Goal: Task Accomplishment & Management: Complete application form

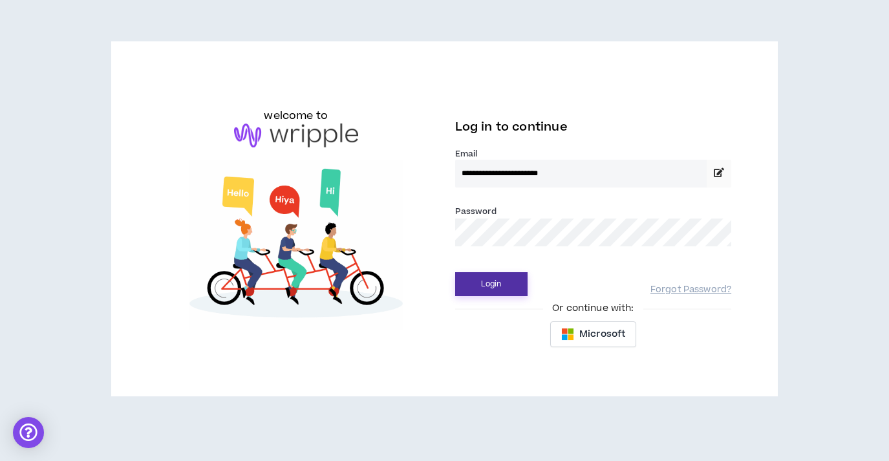
click at [480, 281] on button "Login" at bounding box center [491, 284] width 72 height 24
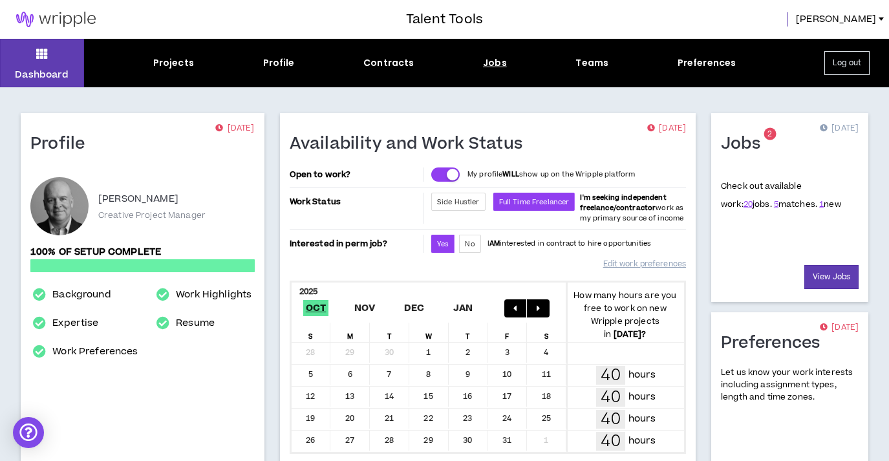
click at [487, 59] on div "Jobs" at bounding box center [495, 63] width 24 height 14
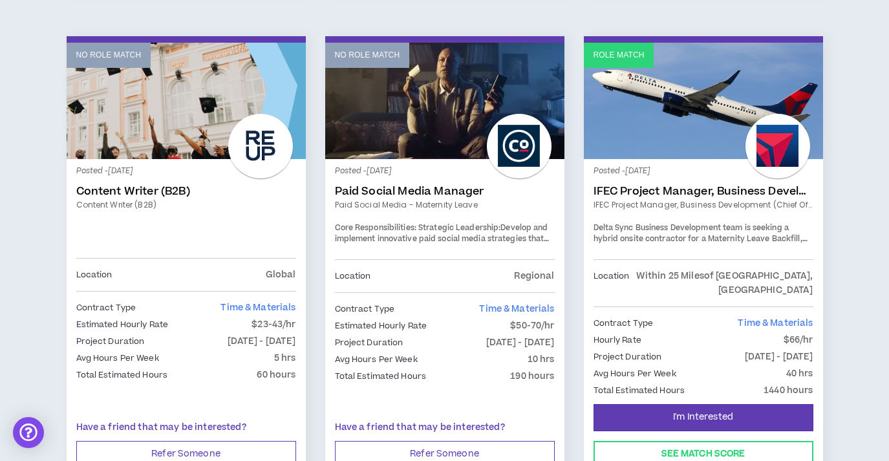
scroll to position [715, 0]
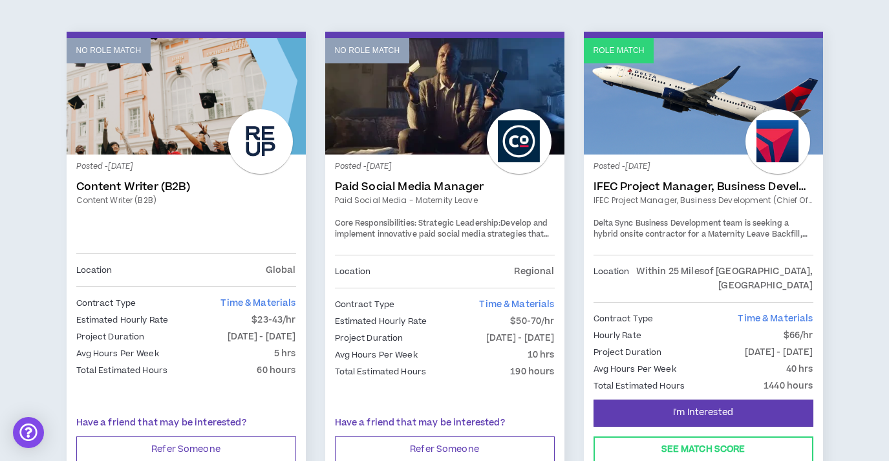
click at [694, 180] on link "IFEC Project Manager, Business Development (Chief of Staff)" at bounding box center [704, 186] width 220 height 13
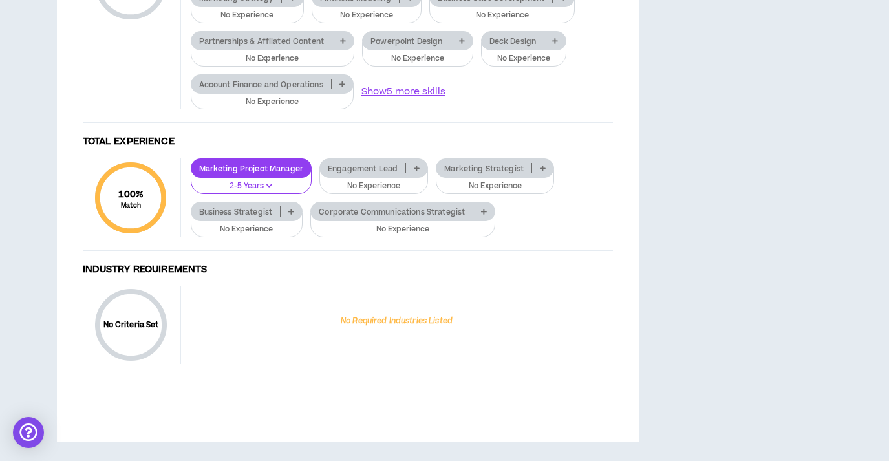
scroll to position [1224, 0]
click at [464, 44] on icon at bounding box center [462, 41] width 6 height 6
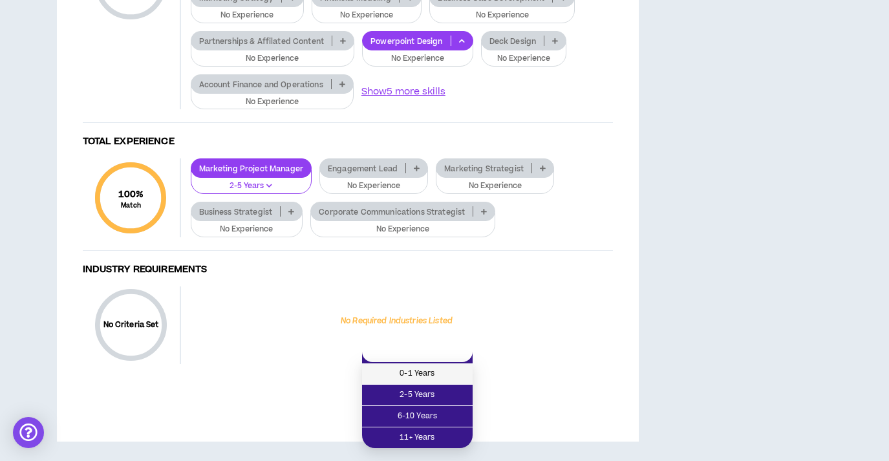
click at [432, 367] on span "0-1 Years" at bounding box center [417, 374] width 95 height 14
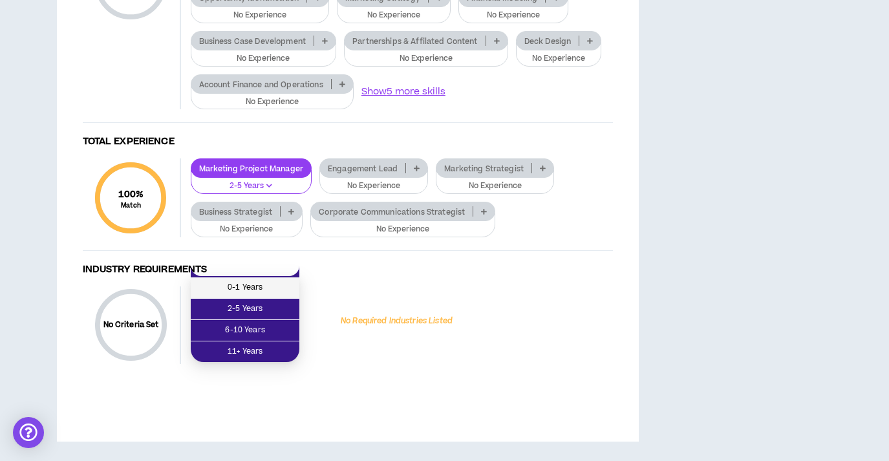
click at [273, 281] on span "0-1 Years" at bounding box center [245, 288] width 93 height 14
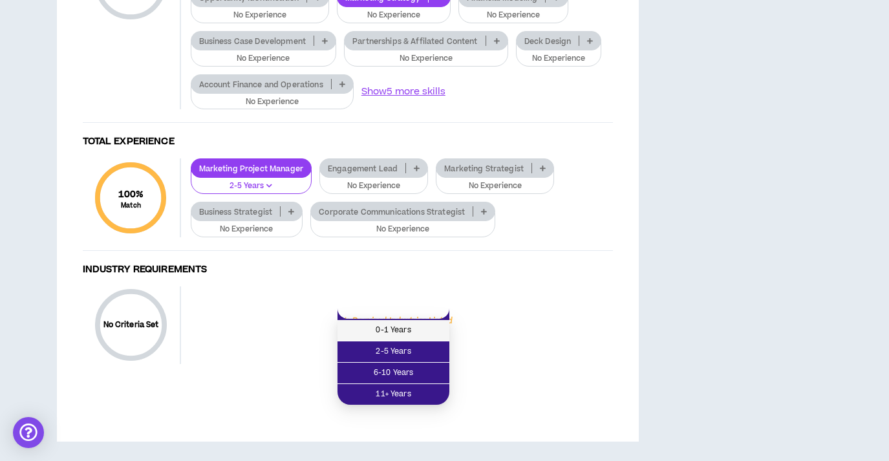
click at [419, 323] on span "0-1 Years" at bounding box center [393, 330] width 96 height 14
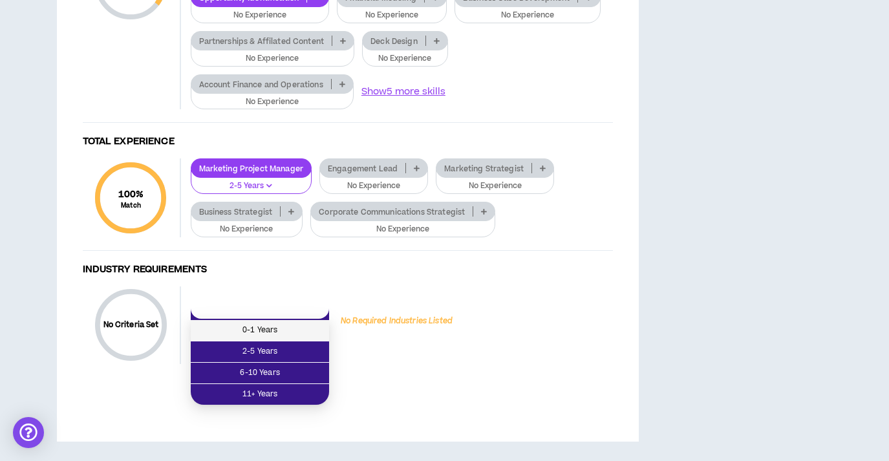
click at [299, 323] on span "0-1 Years" at bounding box center [260, 330] width 123 height 14
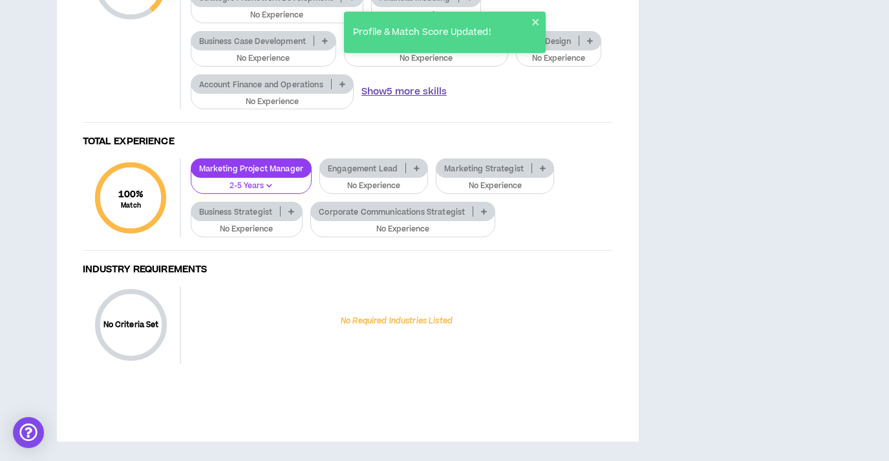
click at [437, 99] on button "Show 5 more skills" at bounding box center [404, 92] width 85 height 14
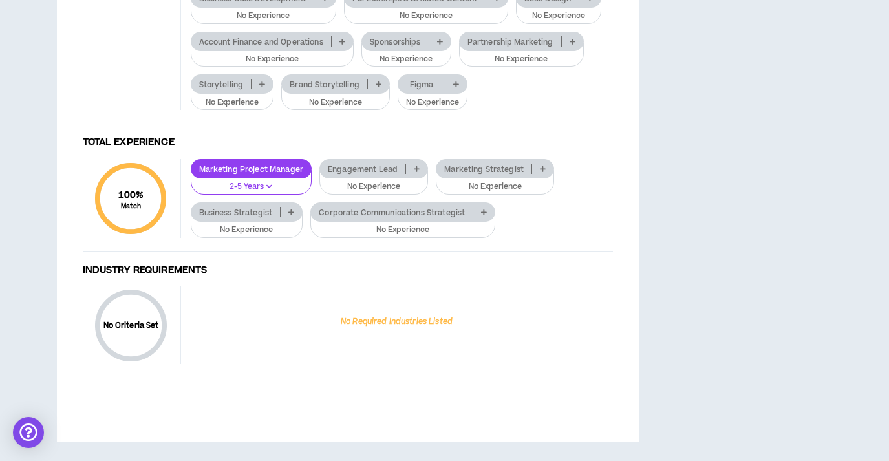
scroll to position [1303, 0]
click at [442, 45] on icon at bounding box center [440, 41] width 6 height 6
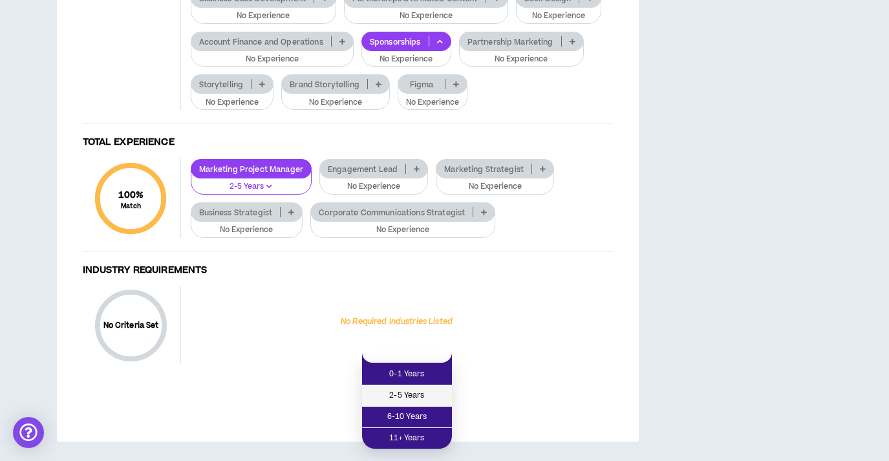
click at [420, 389] on span "2-5 Years" at bounding box center [407, 396] width 74 height 14
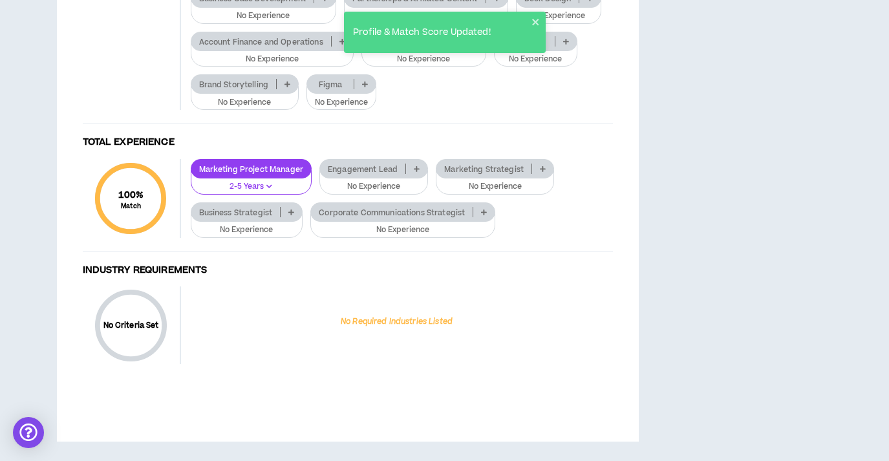
click at [476, 45] on icon at bounding box center [475, 41] width 6 height 6
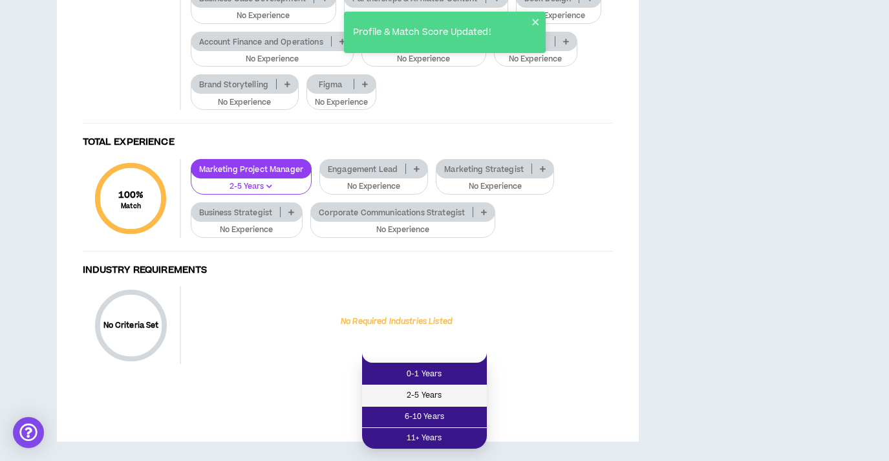
click at [453, 385] on li "2-5 Years" at bounding box center [424, 395] width 125 height 21
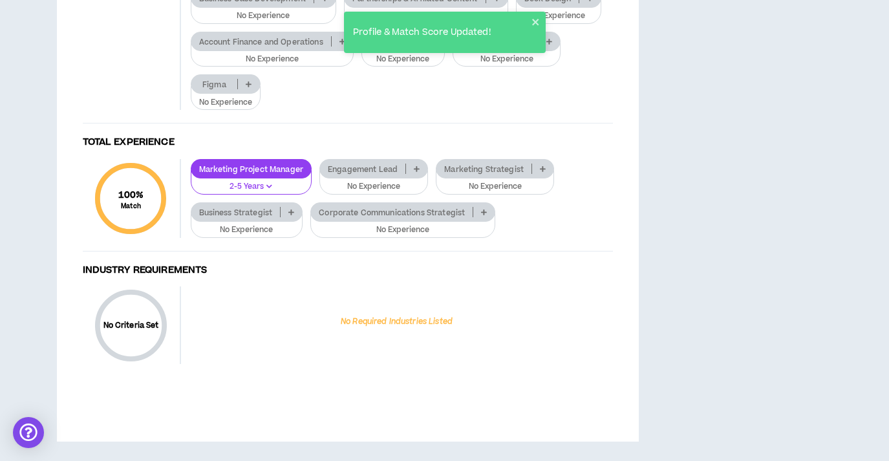
click at [552, 45] on icon at bounding box center [550, 41] width 6 height 6
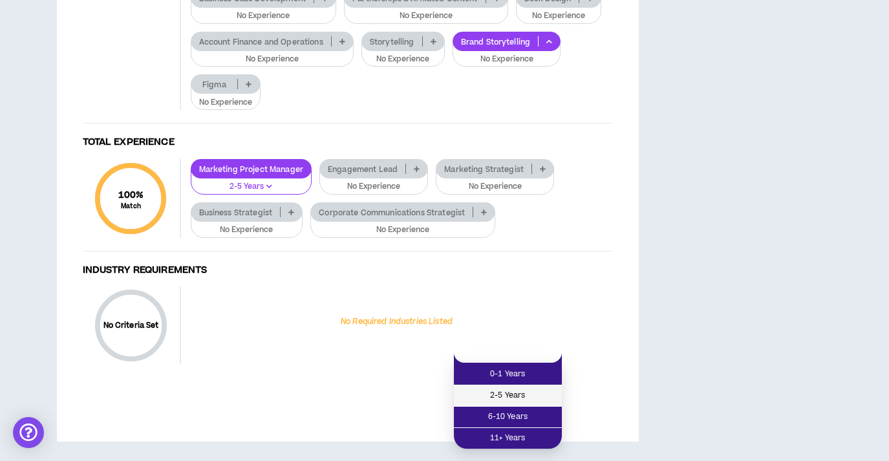
click at [521, 389] on span "2-5 Years" at bounding box center [508, 396] width 92 height 14
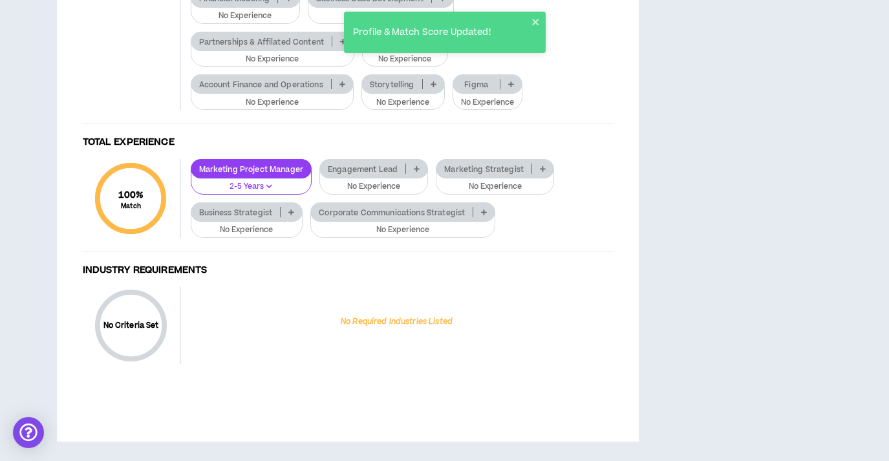
click at [432, 87] on icon at bounding box center [434, 84] width 6 height 6
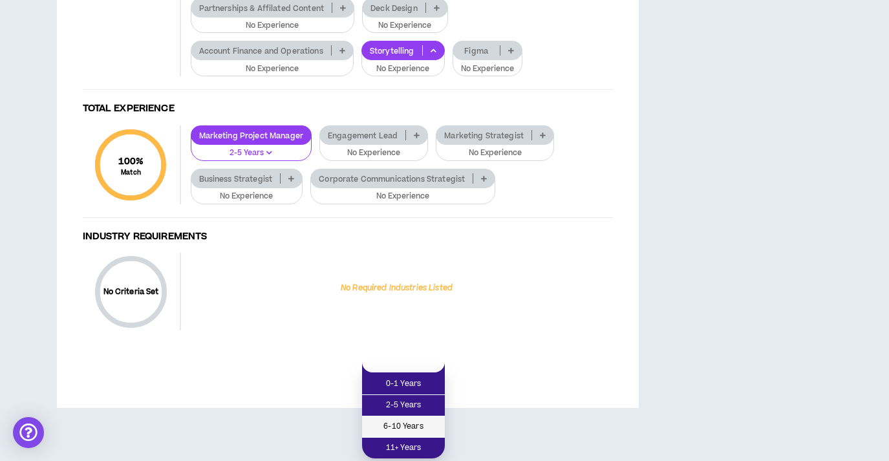
click at [422, 420] on span "6-10 Years" at bounding box center [403, 427] width 67 height 14
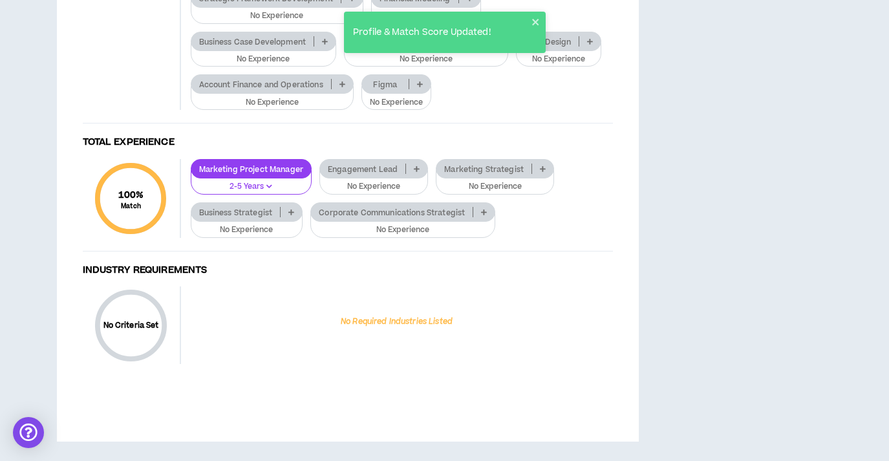
click at [592, 45] on icon at bounding box center [590, 41] width 6 height 6
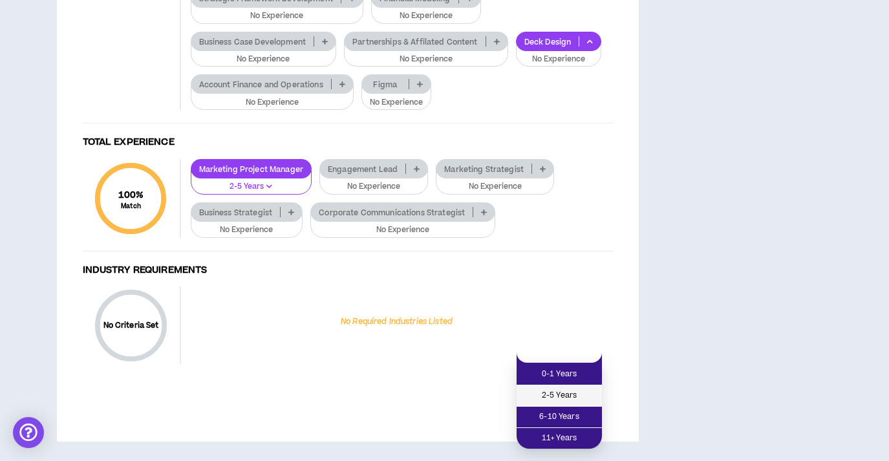
click at [552, 389] on span "2-5 Years" at bounding box center [560, 396] width 70 height 14
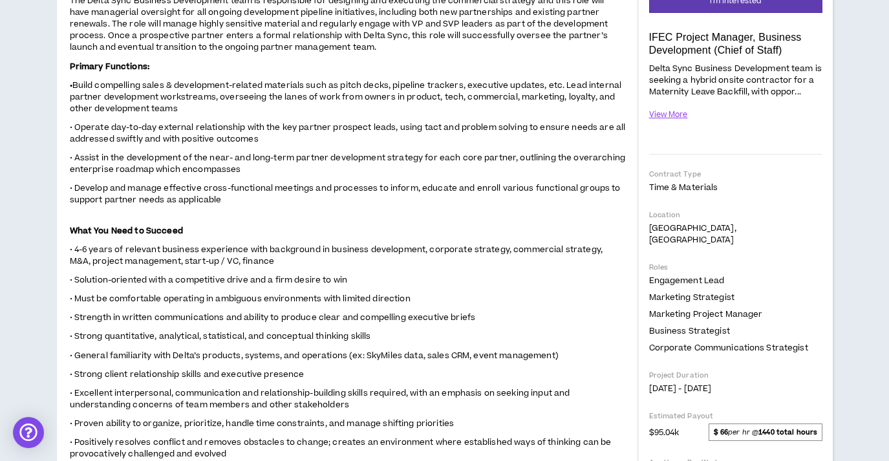
scroll to position [9, 0]
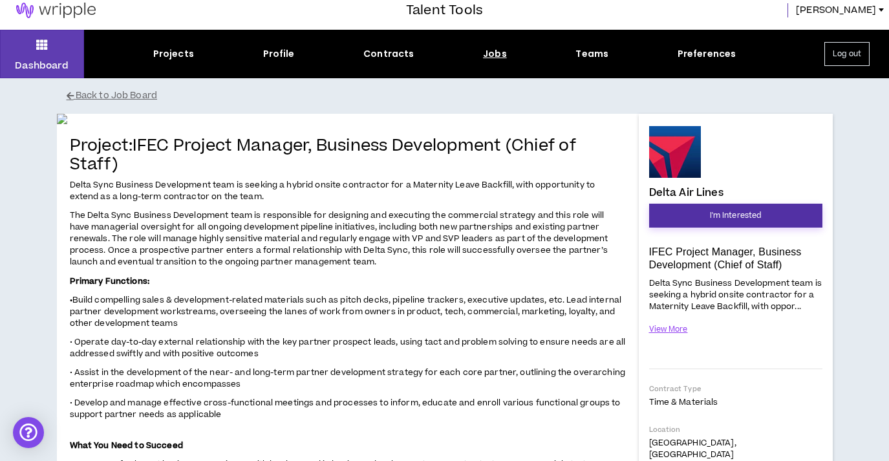
click at [726, 217] on span "I'm Interested" at bounding box center [736, 216] width 52 height 12
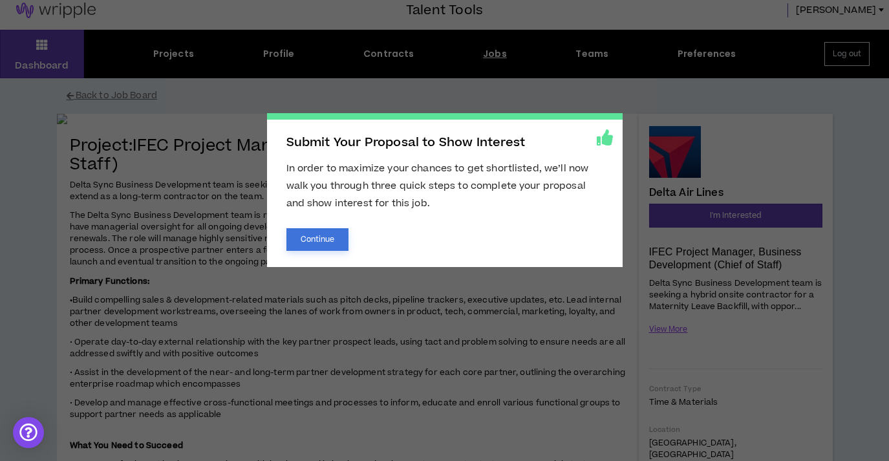
click at [318, 239] on button "Continue" at bounding box center [318, 239] width 63 height 23
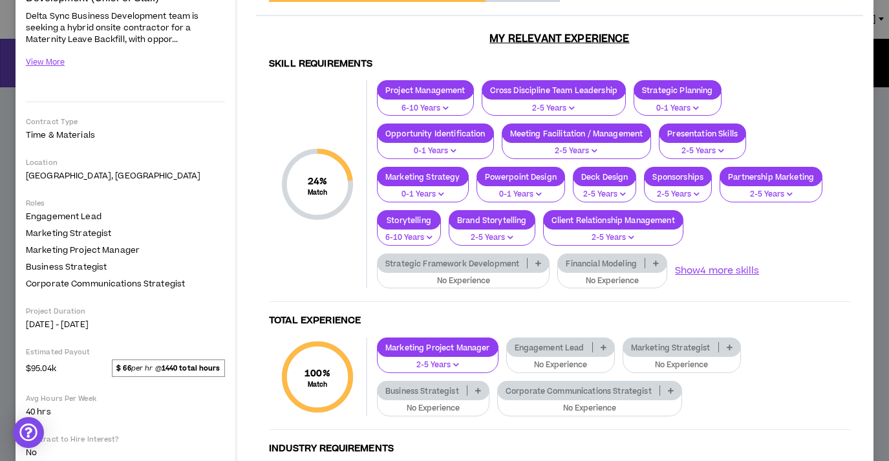
scroll to position [169, 0]
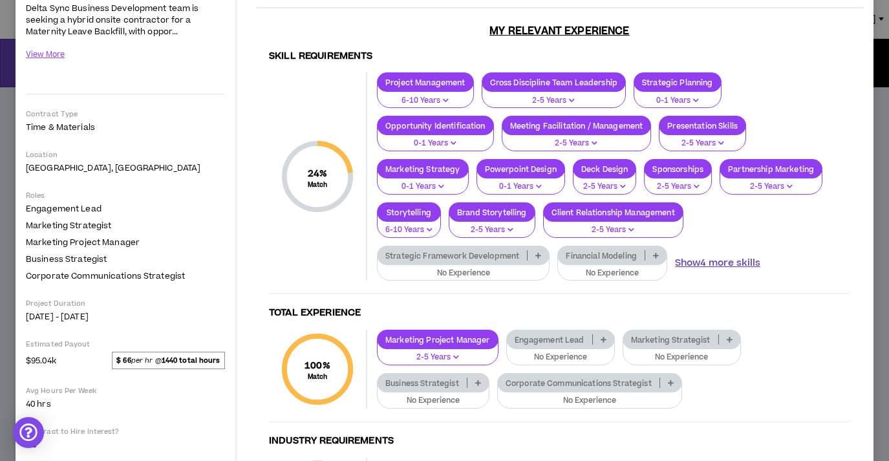
click at [738, 259] on button "Show 4 more skills" at bounding box center [717, 263] width 85 height 14
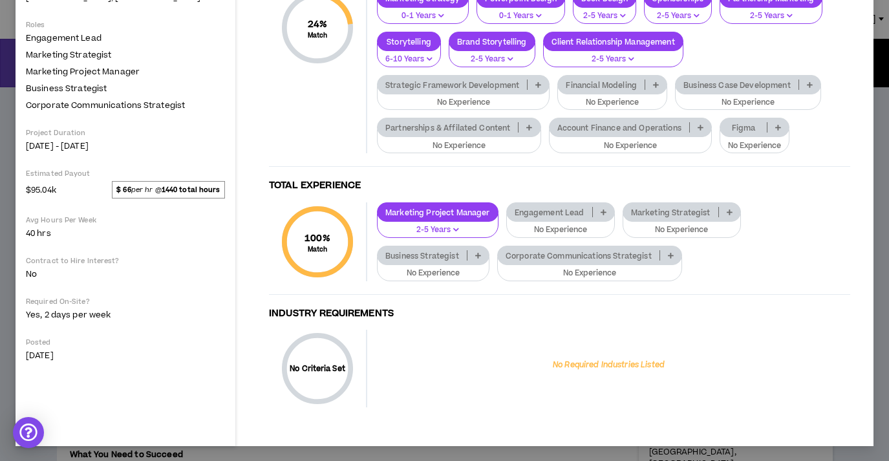
scroll to position [0, 0]
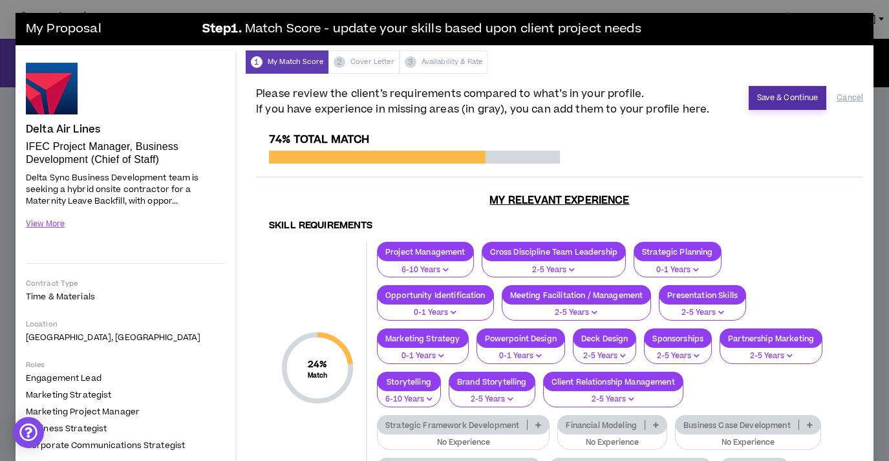
click at [774, 96] on button "Save & Continue" at bounding box center [788, 98] width 78 height 24
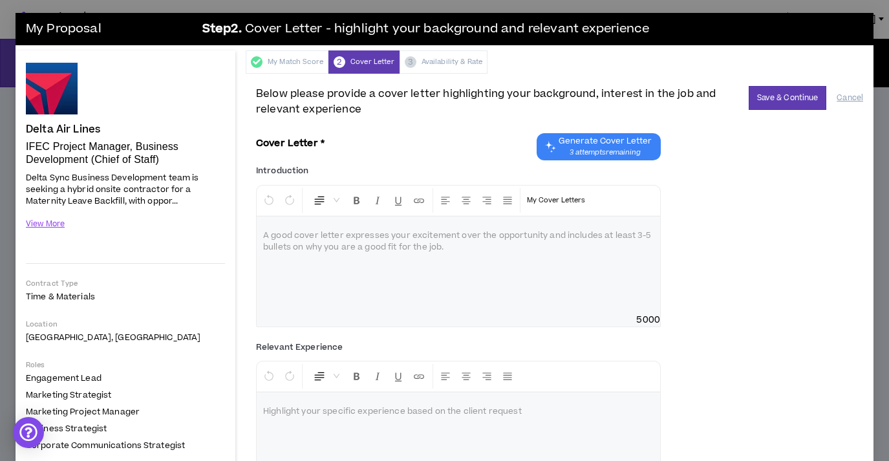
click at [604, 143] on span "Generate Cover Letter" at bounding box center [605, 141] width 93 height 10
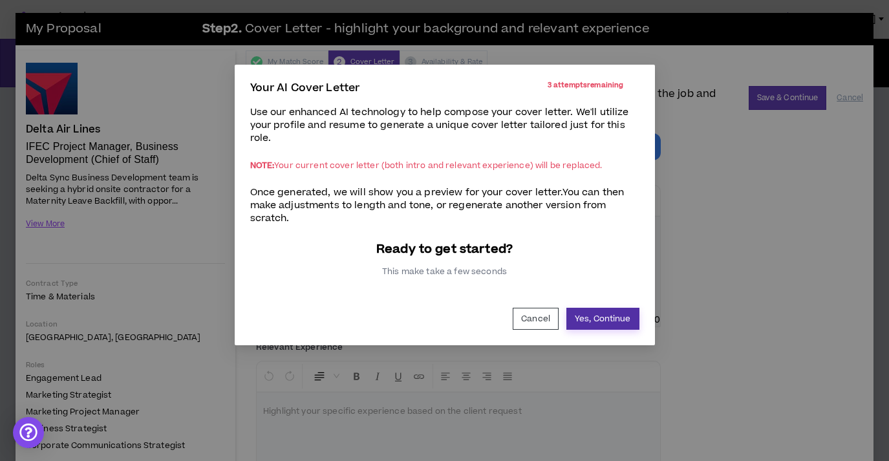
click at [606, 317] on button "Yes, Continue" at bounding box center [603, 319] width 73 height 22
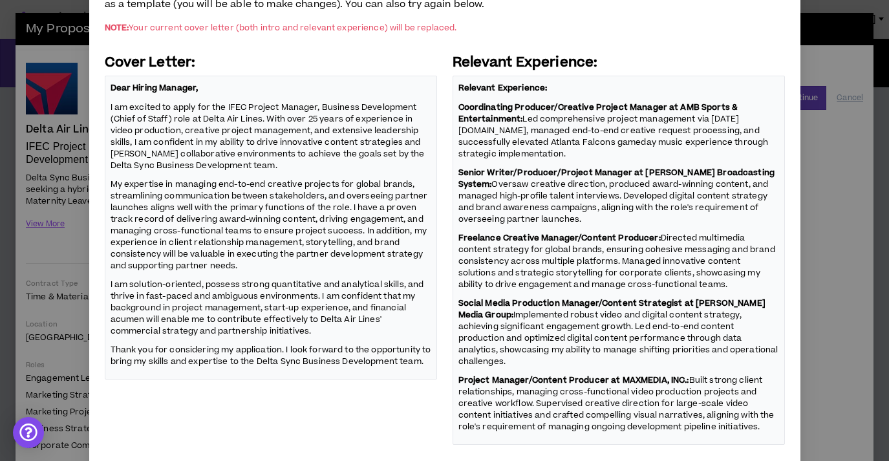
scroll to position [184, 0]
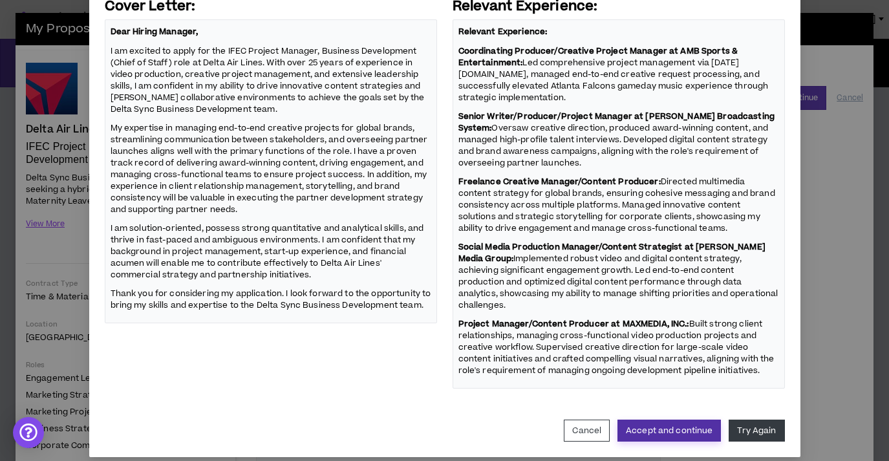
click at [677, 420] on button "Accept and continue" at bounding box center [669, 431] width 103 height 22
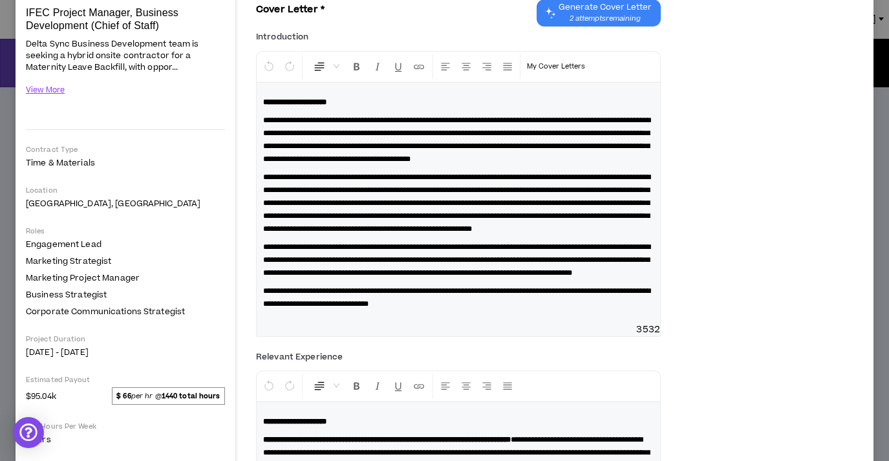
scroll to position [0, 0]
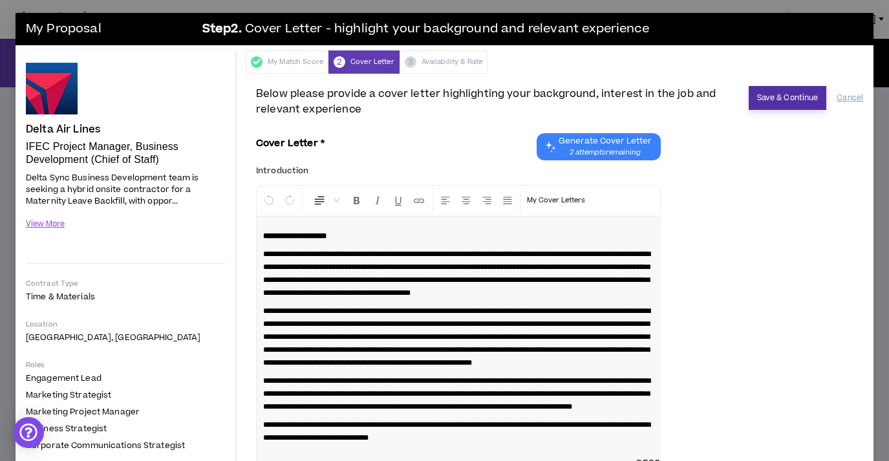
click at [790, 97] on button "Save & Continue" at bounding box center [788, 98] width 78 height 24
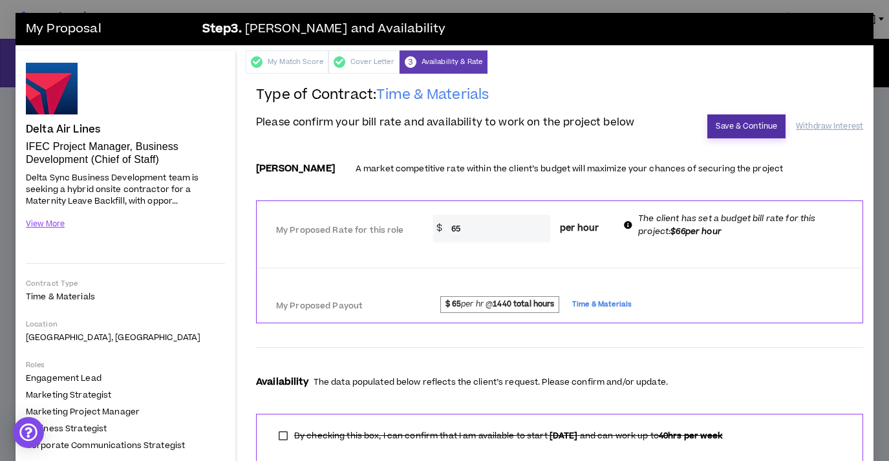
click at [744, 124] on button "Save & Continue" at bounding box center [747, 126] width 78 height 24
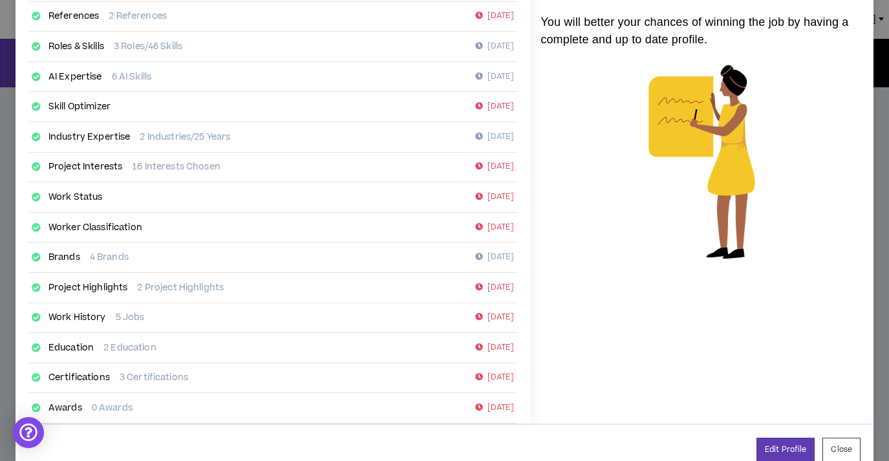
scroll to position [219, 0]
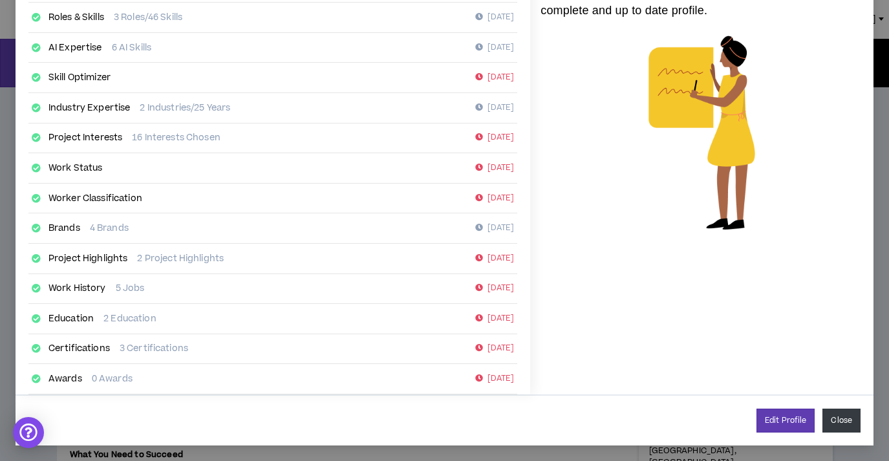
click at [835, 415] on button "Close" at bounding box center [842, 421] width 38 height 24
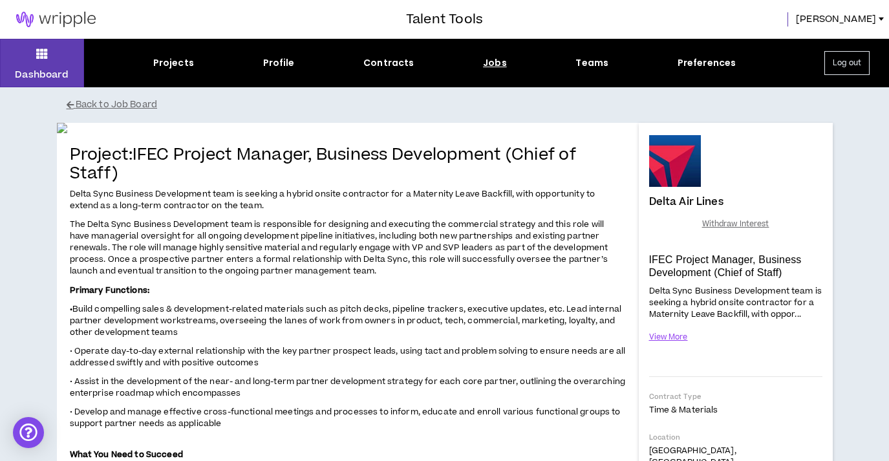
click at [493, 61] on div "Jobs" at bounding box center [495, 63] width 24 height 14
click at [100, 107] on button "Back to Job Board" at bounding box center [455, 105] width 776 height 23
click at [109, 104] on button "Back to Job Board" at bounding box center [455, 105] width 776 height 23
click at [493, 63] on div "Jobs" at bounding box center [495, 63] width 24 height 14
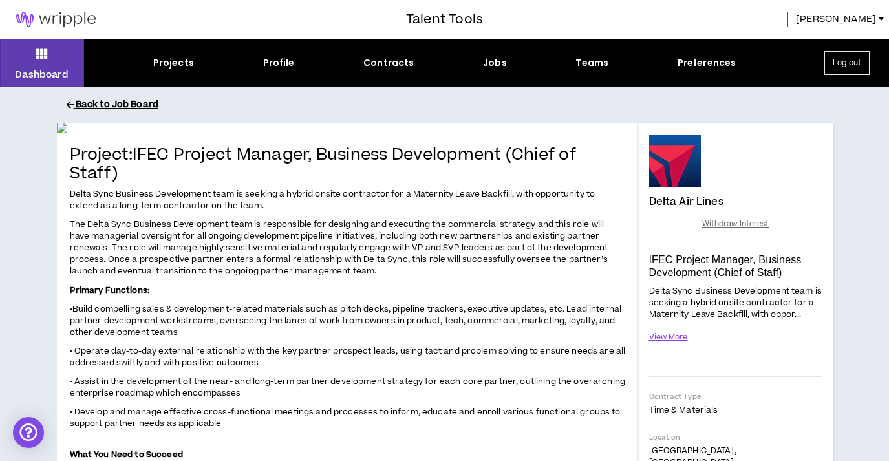
click at [124, 103] on button "Back to Job Board" at bounding box center [455, 105] width 776 height 23
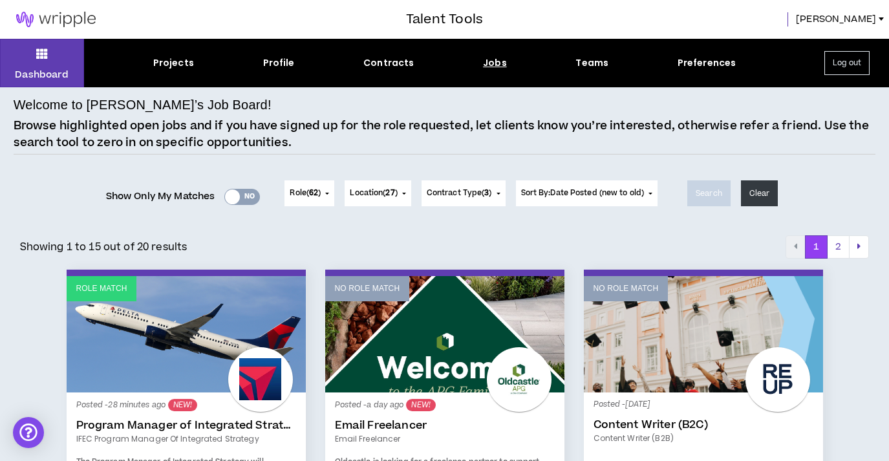
click at [153, 424] on link "Program Manager of Integrated Strategy" at bounding box center [186, 425] width 220 height 13
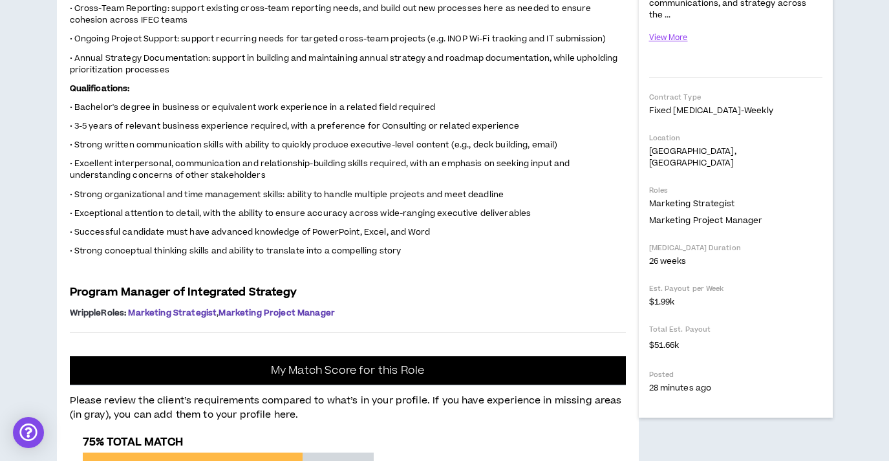
scroll to position [177, 0]
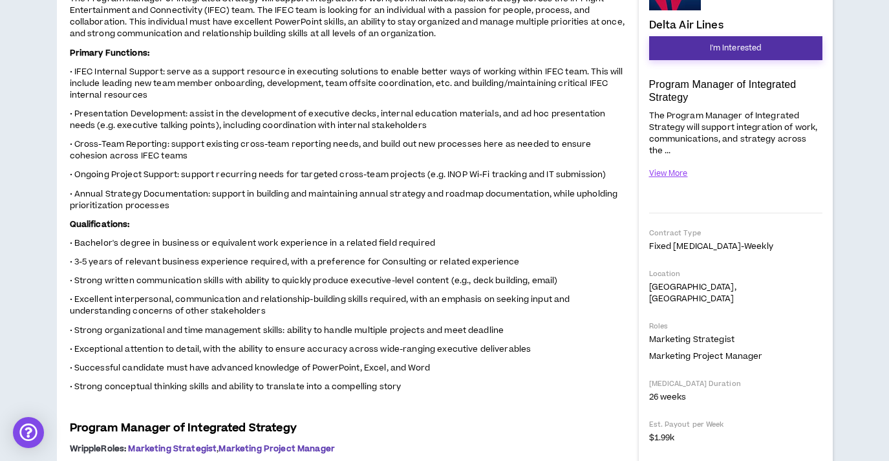
click at [743, 45] on span "I'm Interested" at bounding box center [736, 48] width 52 height 12
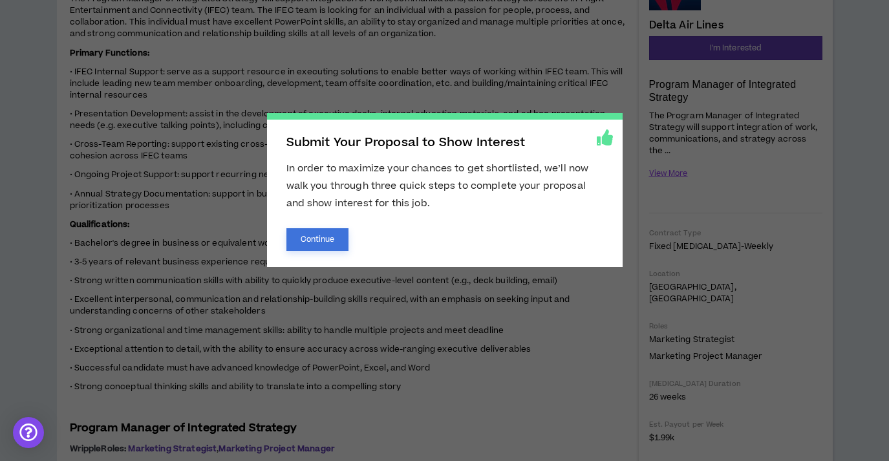
click at [334, 235] on button "Continue" at bounding box center [318, 239] width 63 height 23
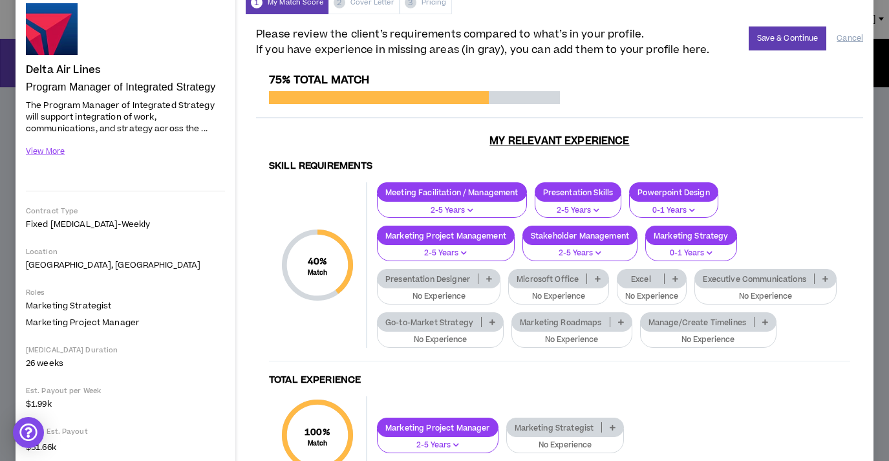
scroll to position [64, 0]
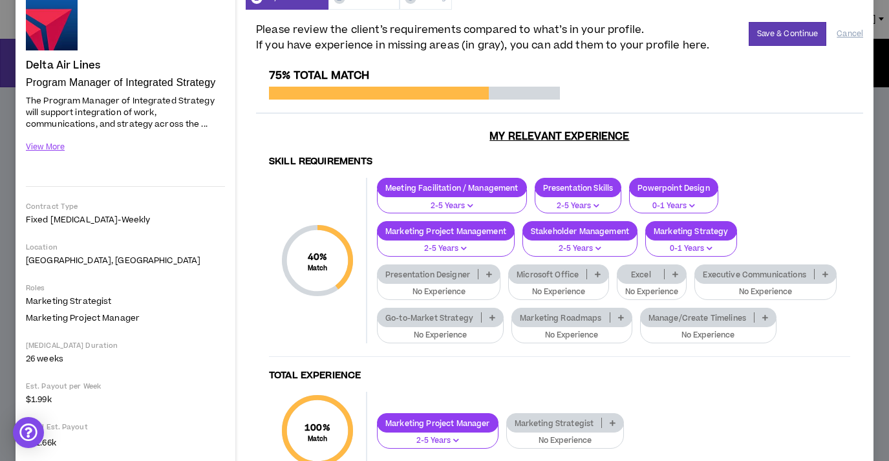
click at [604, 274] on p at bounding box center [597, 274] width 21 height 10
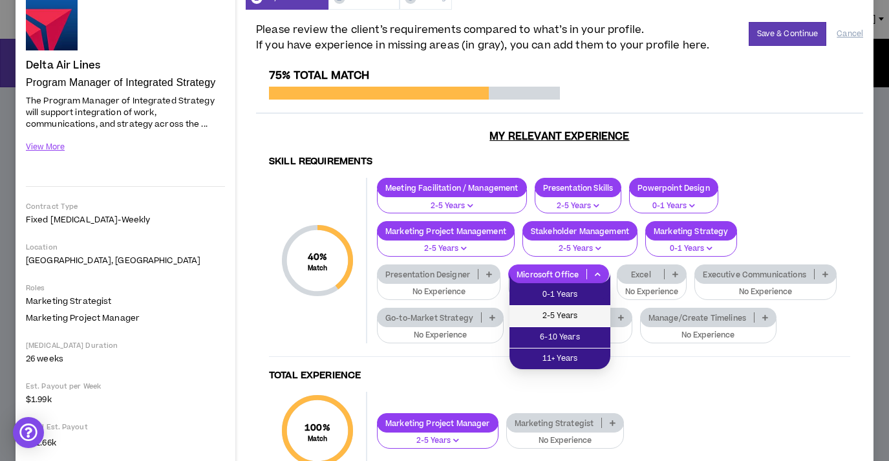
click at [570, 316] on span "2-5 Years" at bounding box center [559, 316] width 85 height 14
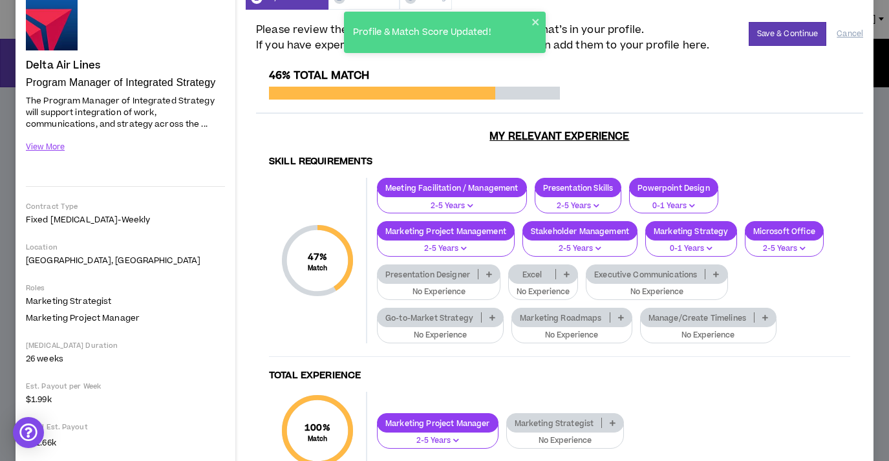
click at [568, 273] on icon at bounding box center [567, 274] width 6 height 6
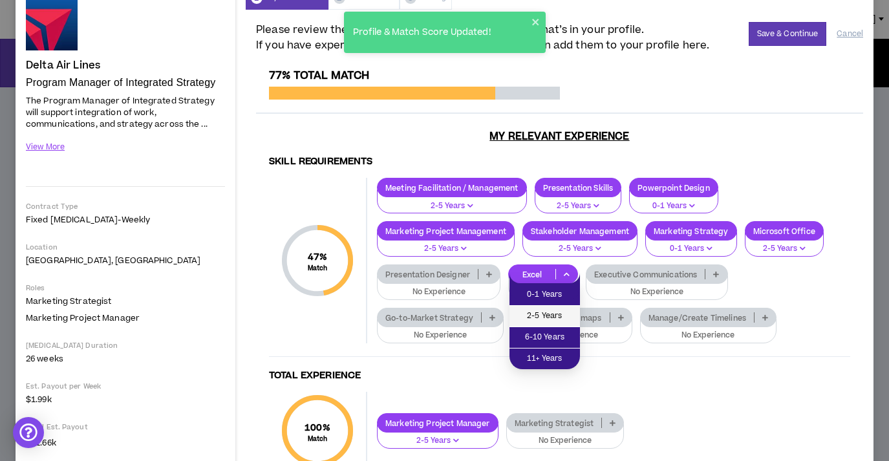
click at [556, 311] on span "2-5 Years" at bounding box center [544, 316] width 55 height 14
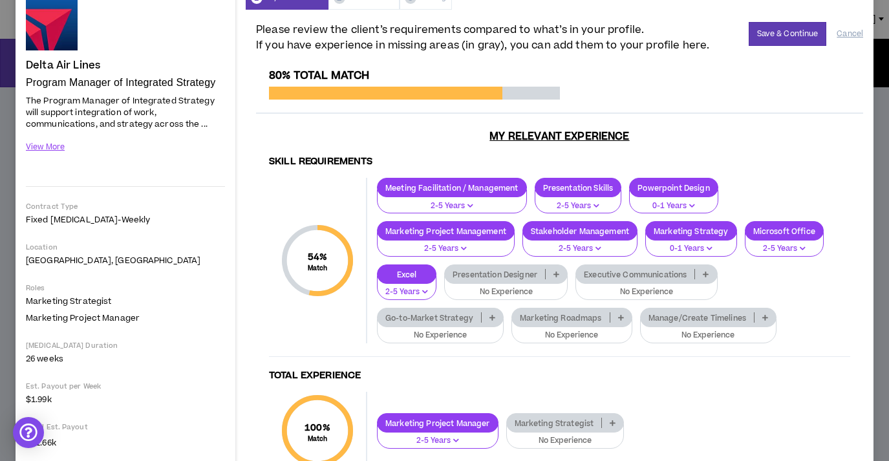
click at [765, 316] on icon at bounding box center [766, 317] width 6 height 6
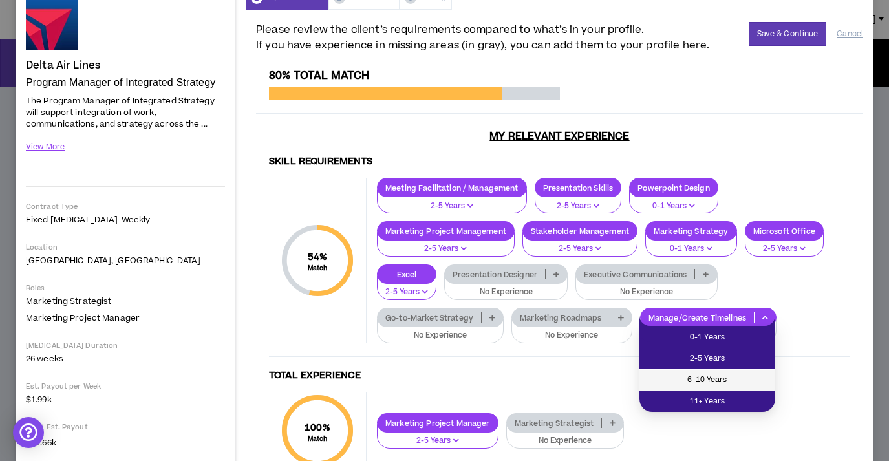
click at [728, 374] on span "6-10 Years" at bounding box center [707, 380] width 120 height 14
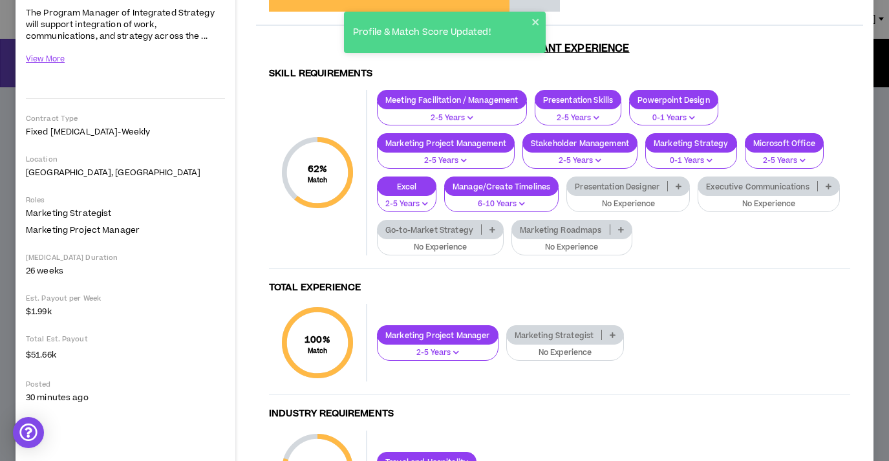
scroll to position [160, 0]
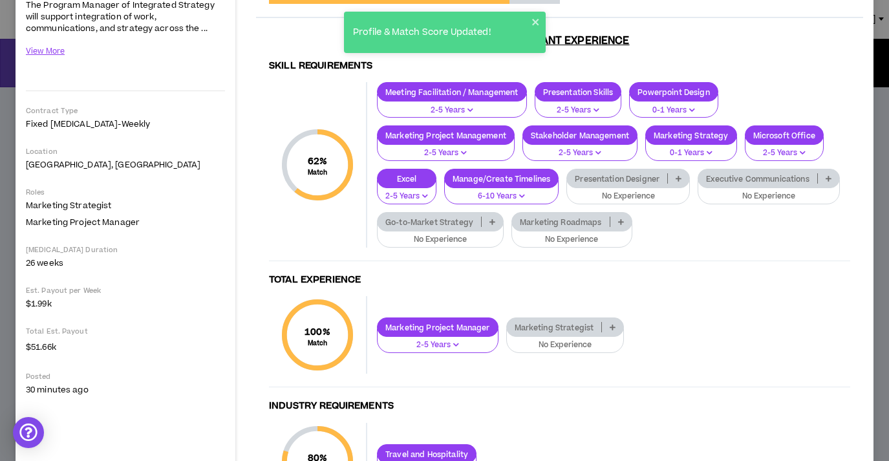
click at [611, 327] on icon at bounding box center [613, 327] width 6 height 6
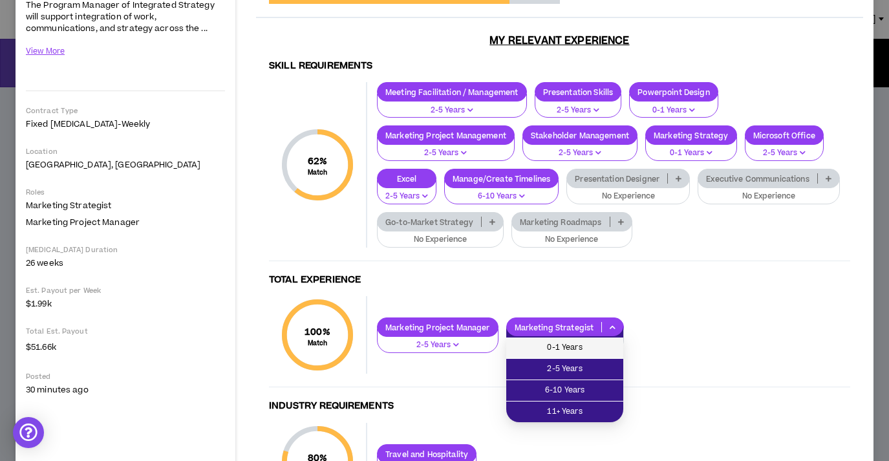
click at [596, 347] on span "0-1 Years" at bounding box center [565, 348] width 102 height 14
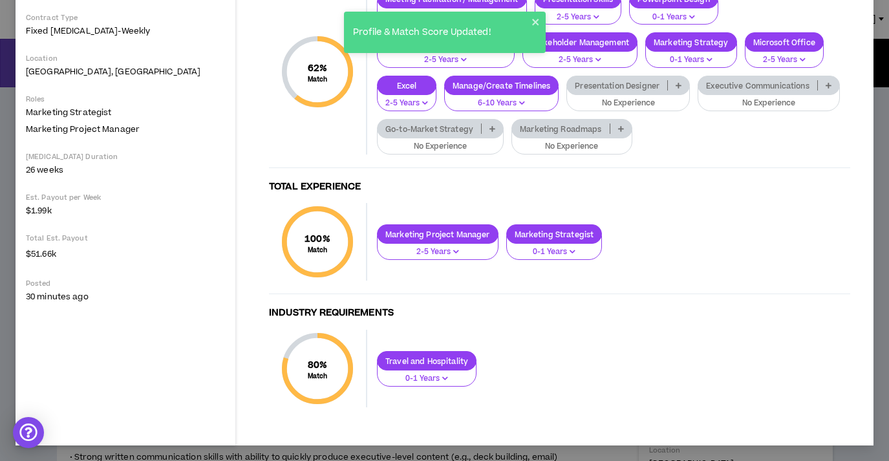
scroll to position [0, 0]
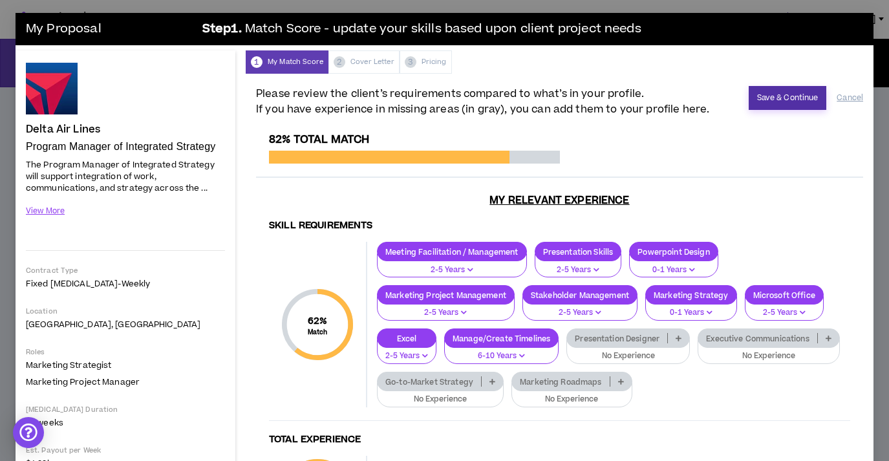
click at [785, 100] on button "Save & Continue" at bounding box center [788, 98] width 78 height 24
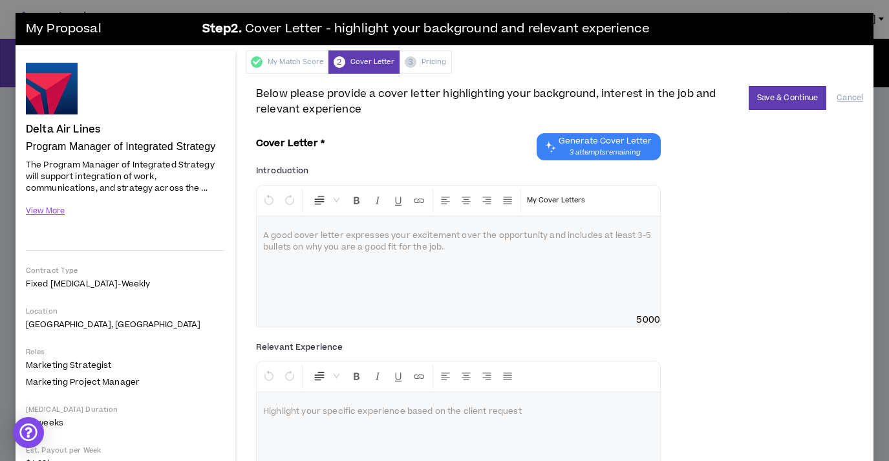
click at [578, 146] on span "Generate Cover Letter 3 attempts remaining" at bounding box center [605, 147] width 93 height 22
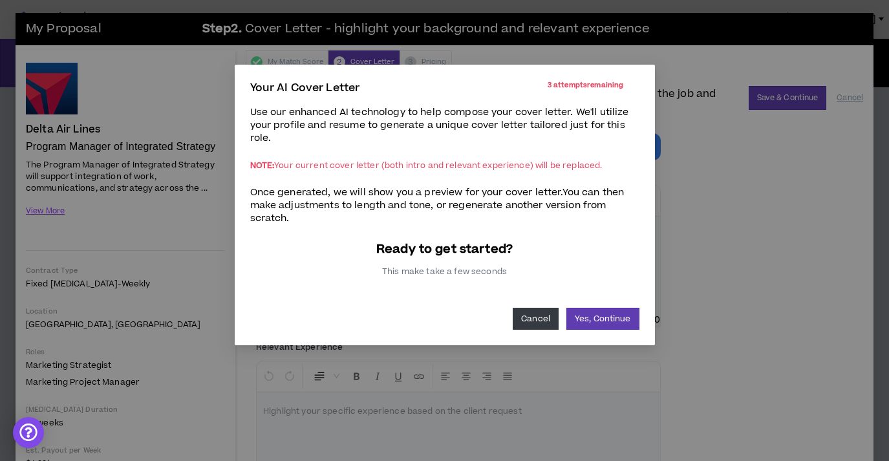
click at [547, 315] on button "Cancel" at bounding box center [536, 319] width 46 height 22
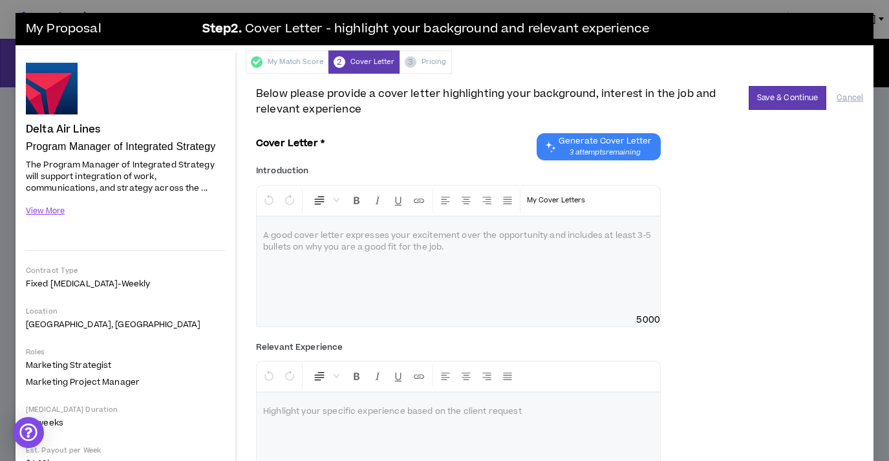
click at [600, 136] on span "Generate Cover Letter" at bounding box center [605, 141] width 93 height 10
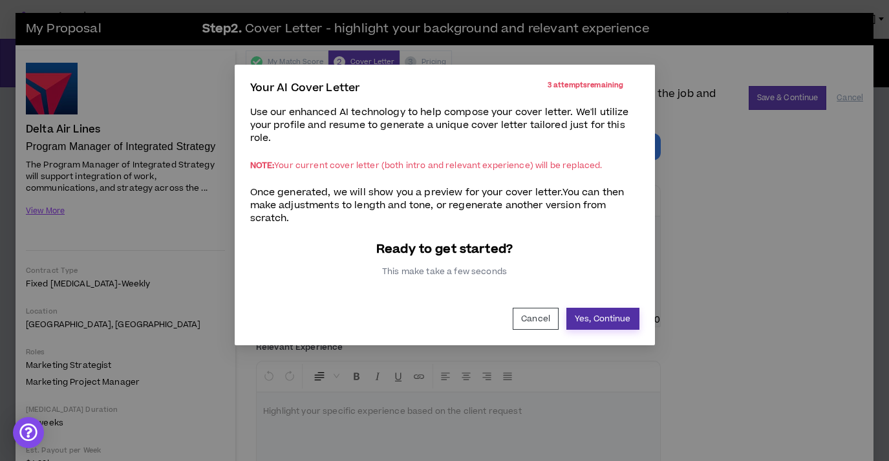
click at [595, 315] on button "Yes, Continue" at bounding box center [603, 319] width 73 height 22
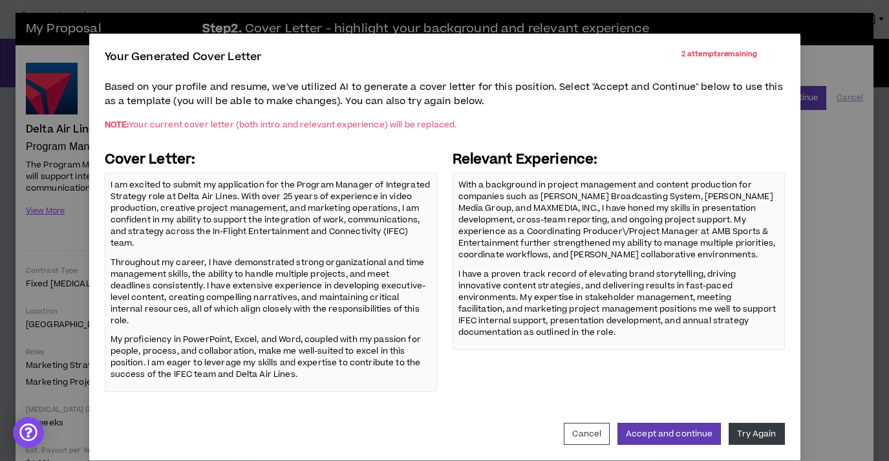
scroll to position [34, 0]
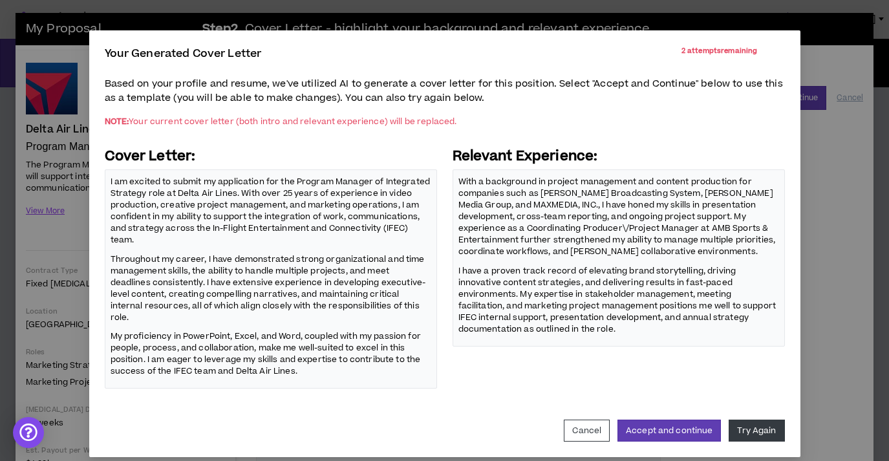
click at [318, 356] on p "My proficiency in PowerPoint, Excel, and Word, coupled with my passion for peop…" at bounding box center [271, 353] width 321 height 49
click at [285, 352] on p "My proficiency in PowerPoint, Excel, and Word, coupled with my passion for peop…" at bounding box center [271, 353] width 321 height 49
click at [664, 420] on button "Accept and continue" at bounding box center [669, 431] width 103 height 22
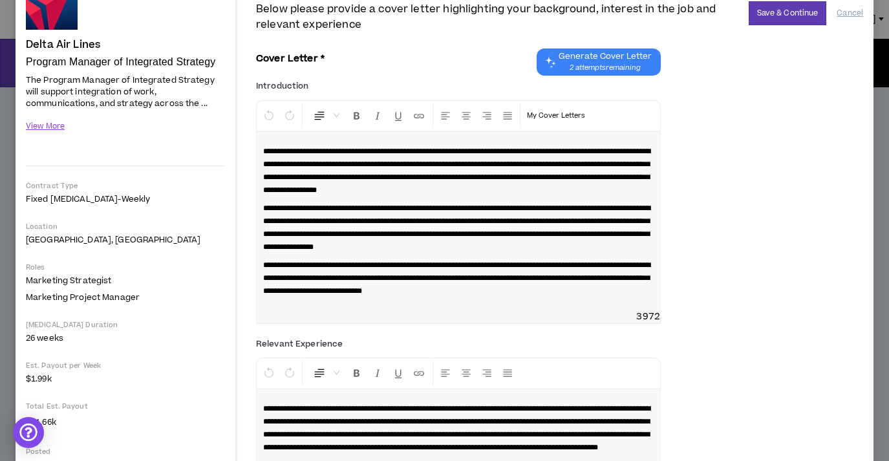
scroll to position [0, 0]
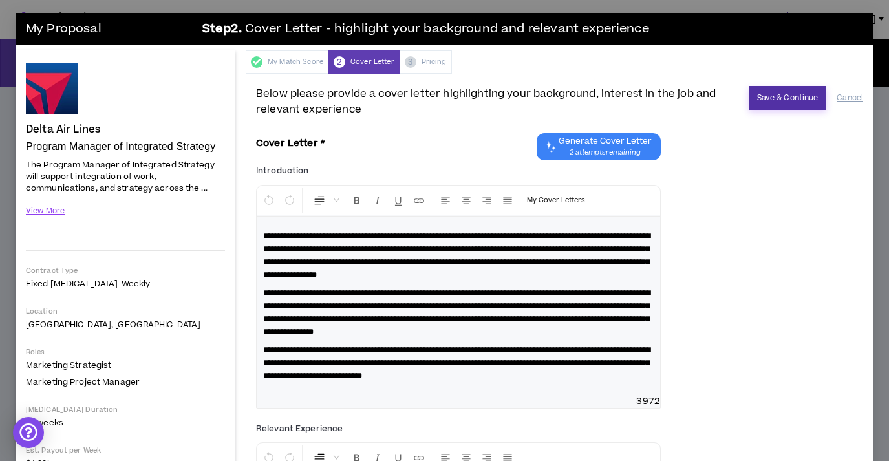
click at [785, 102] on button "Save & Continue" at bounding box center [788, 98] width 78 height 24
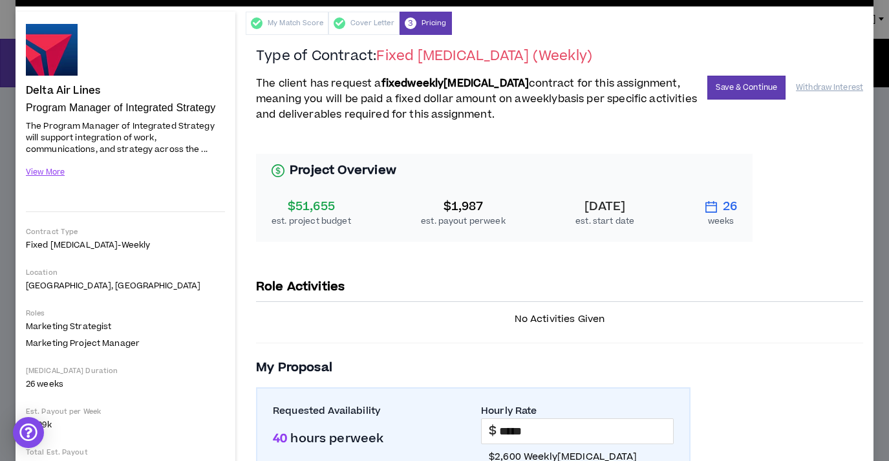
scroll to position [171, 0]
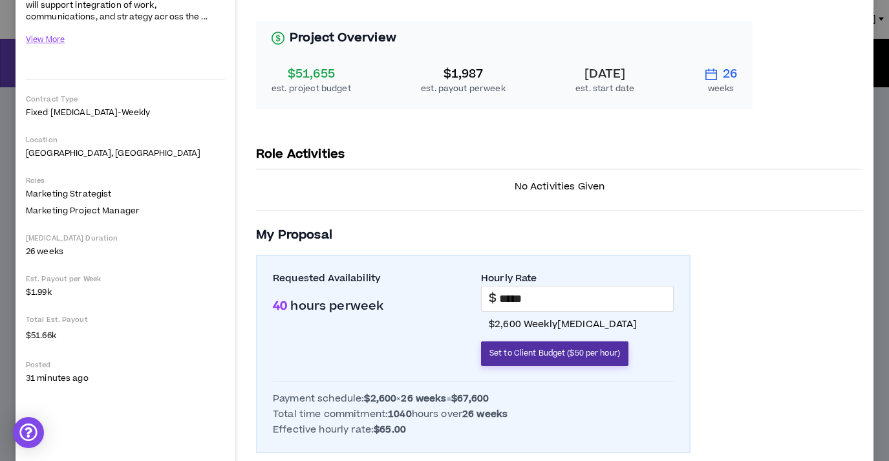
click at [565, 351] on span "Set to Client Budget ($50 per hour)" at bounding box center [555, 353] width 131 height 12
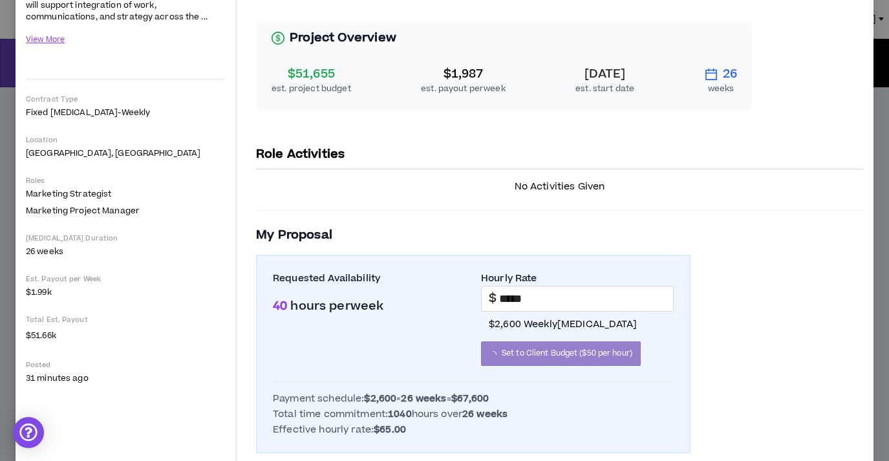
type input "*****"
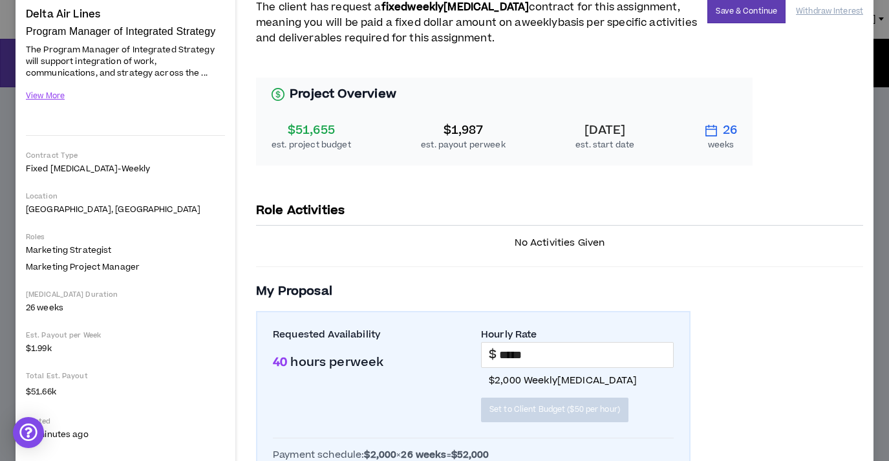
scroll to position [0, 0]
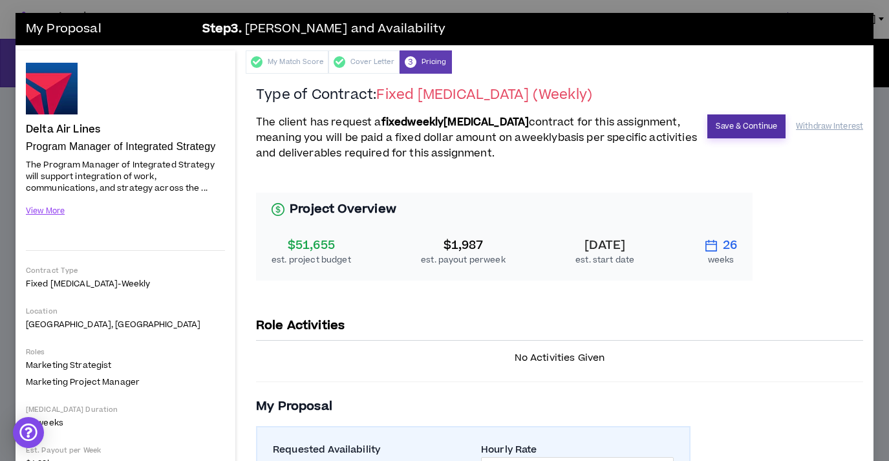
click at [750, 127] on button "Save & Continue" at bounding box center [747, 126] width 78 height 24
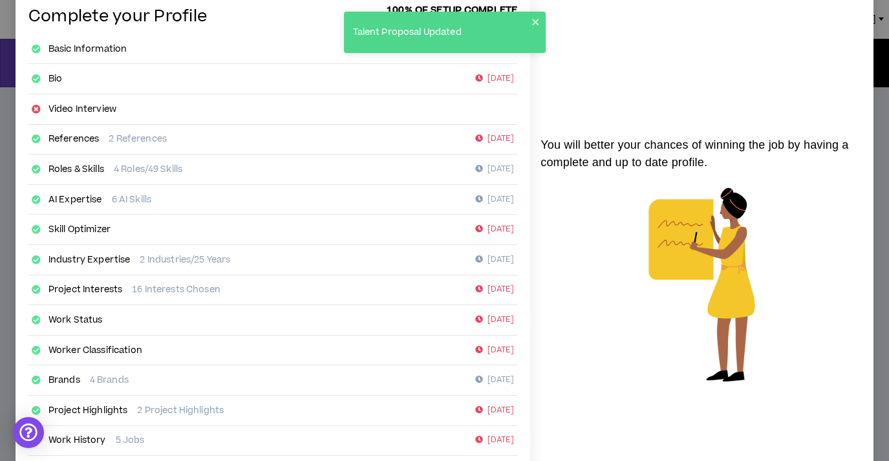
scroll to position [219, 0]
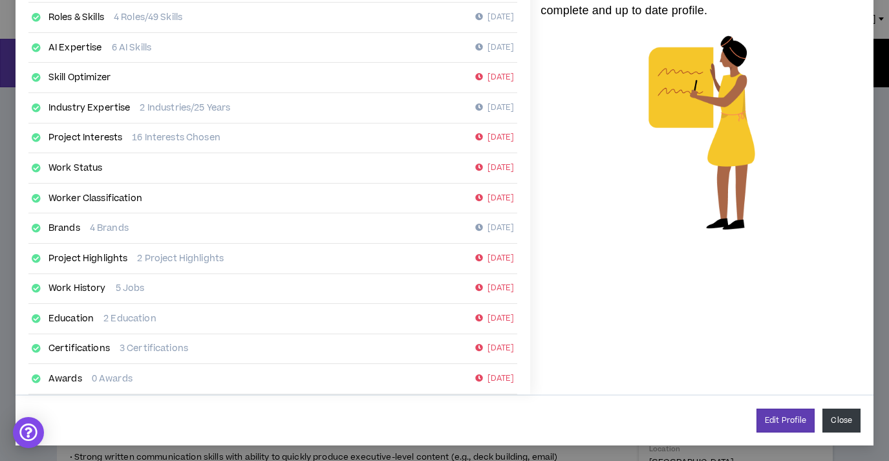
click at [845, 421] on button "Close" at bounding box center [842, 421] width 38 height 24
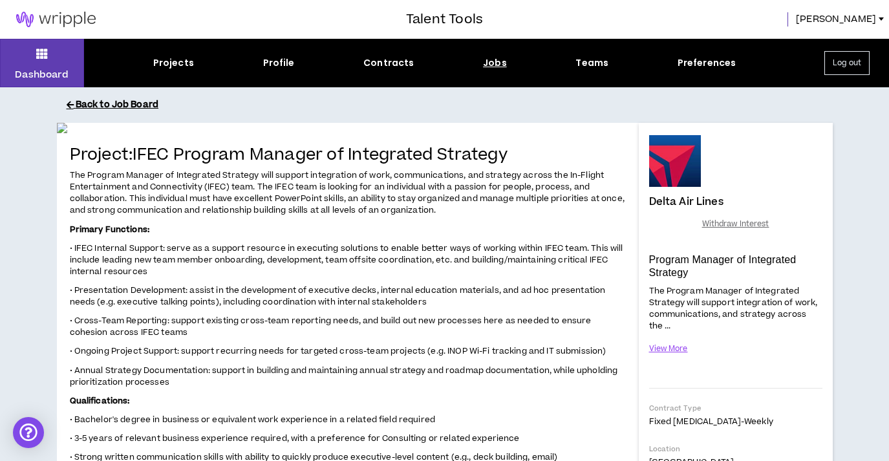
click at [131, 101] on button "Back to Job Board" at bounding box center [455, 105] width 776 height 23
click at [38, 67] on button "Dashboard" at bounding box center [42, 63] width 84 height 49
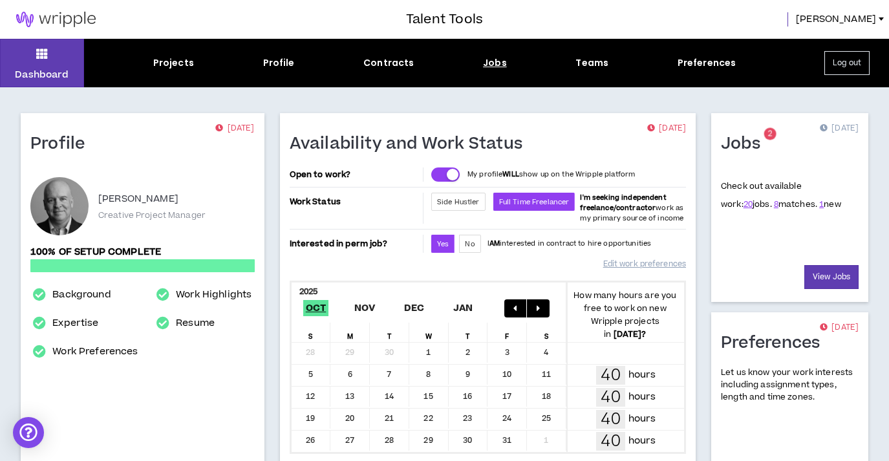
click at [491, 67] on div "Jobs" at bounding box center [495, 63] width 24 height 14
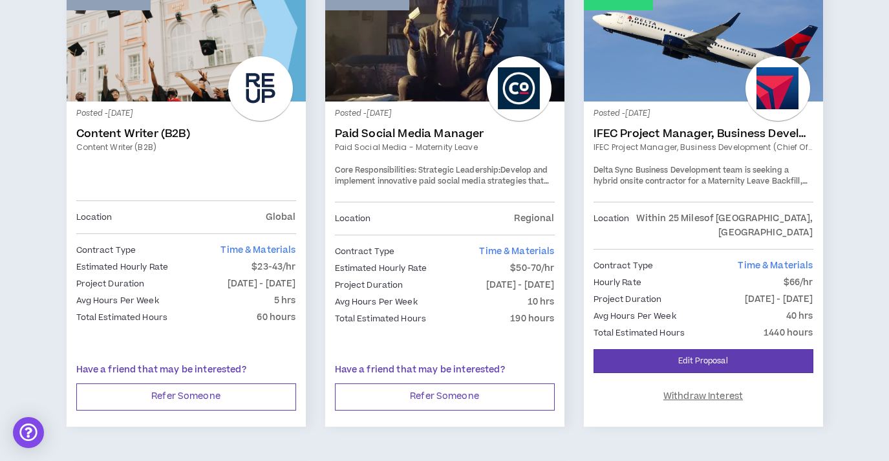
scroll to position [779, 0]
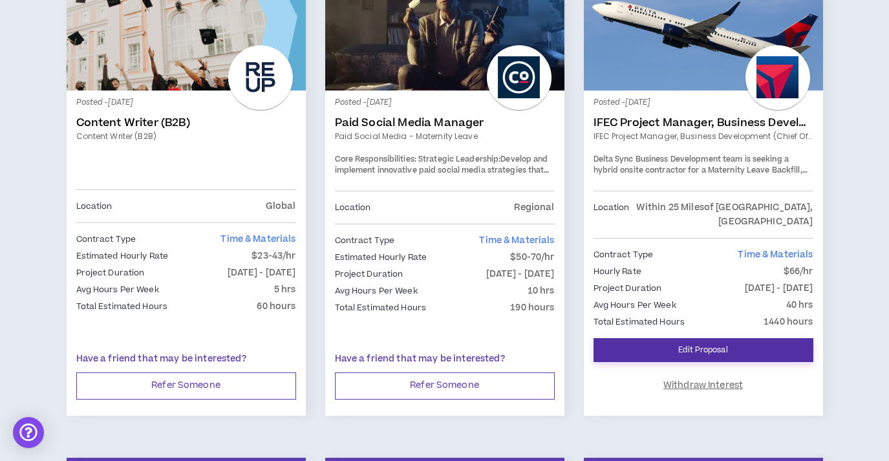
click at [710, 338] on link "Edit Proposal" at bounding box center [704, 350] width 220 height 24
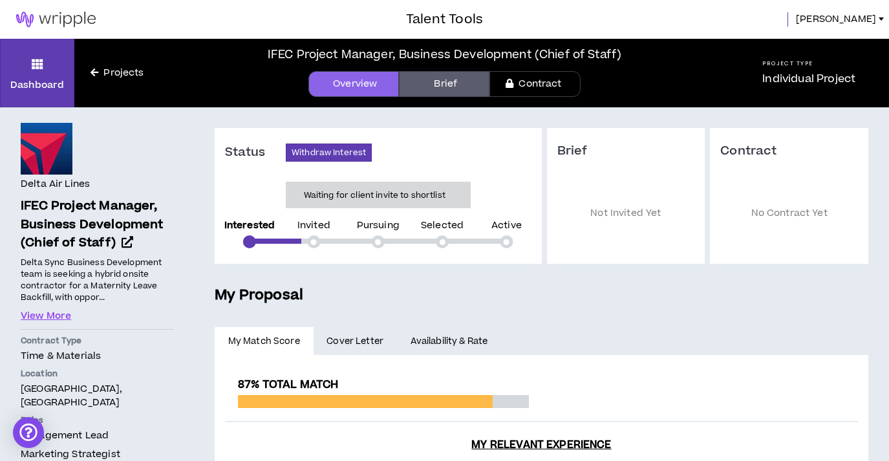
click at [451, 337] on link "Availability & Rate" at bounding box center [449, 341] width 104 height 28
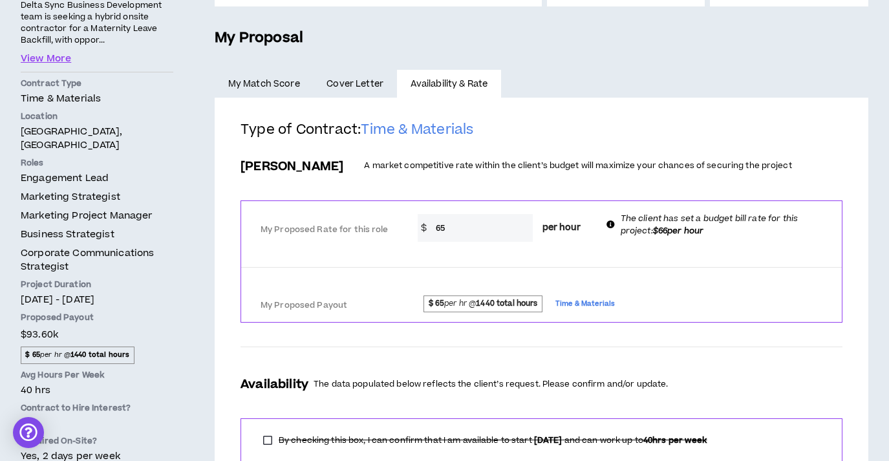
scroll to position [437, 0]
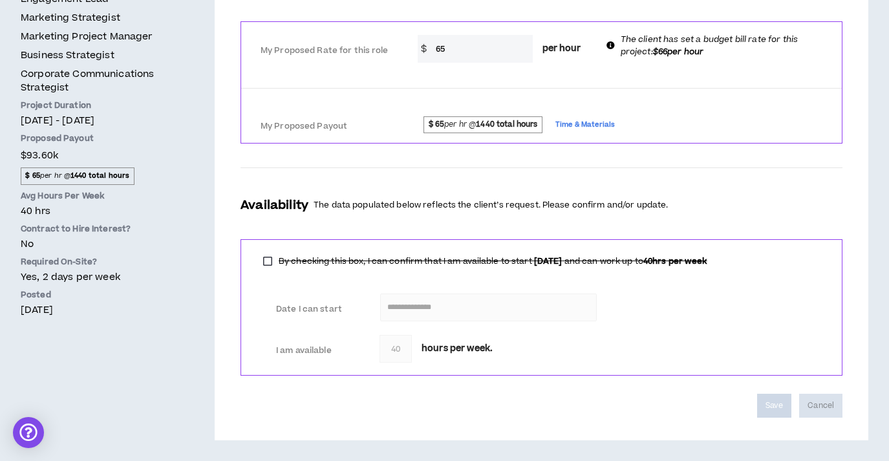
click at [687, 169] on div at bounding box center [542, 167] width 602 height 21
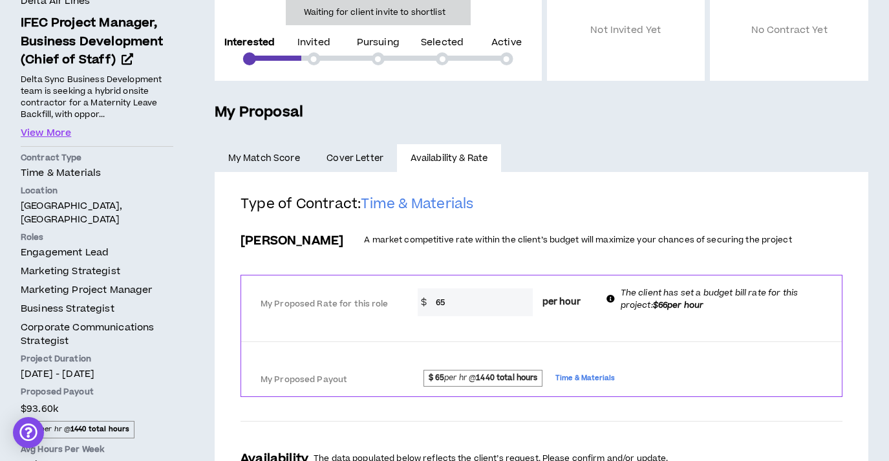
scroll to position [0, 0]
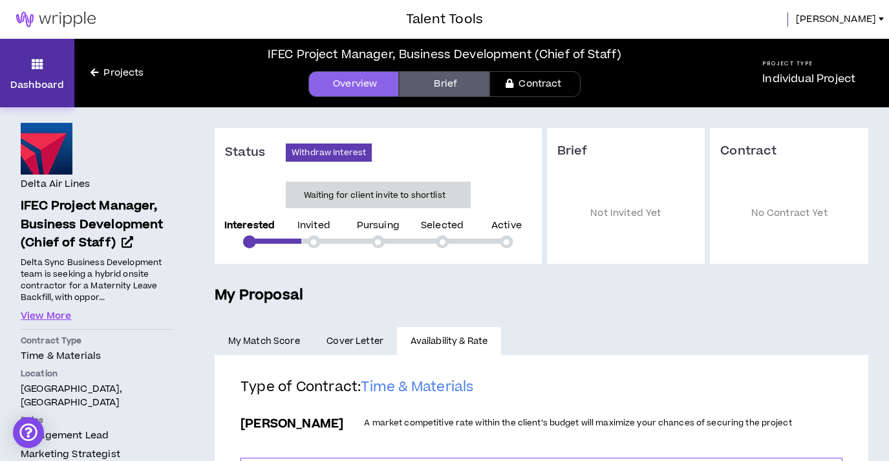
click at [34, 67] on icon at bounding box center [38, 64] width 12 height 18
